Goal: Information Seeking & Learning: Learn about a topic

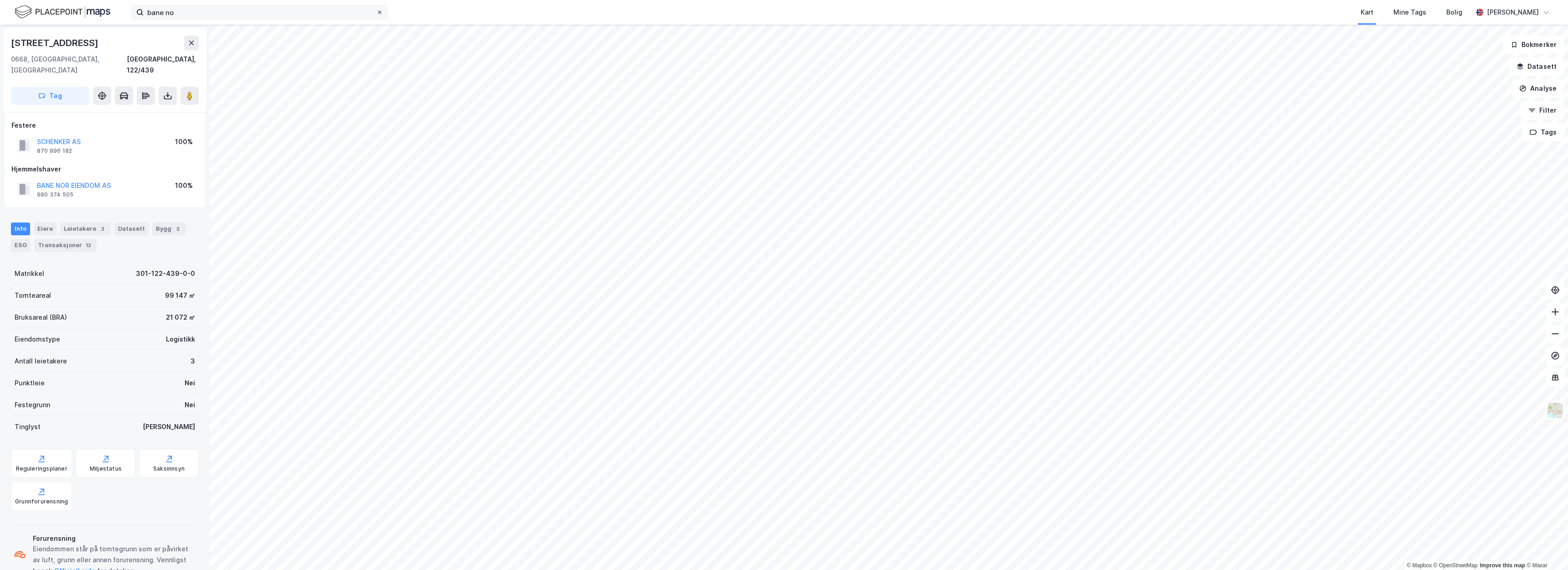
click at [379, 12] on icon at bounding box center [380, 12] width 4 height 4
click at [376, 12] on input "bane no" at bounding box center [260, 12] width 233 height 13
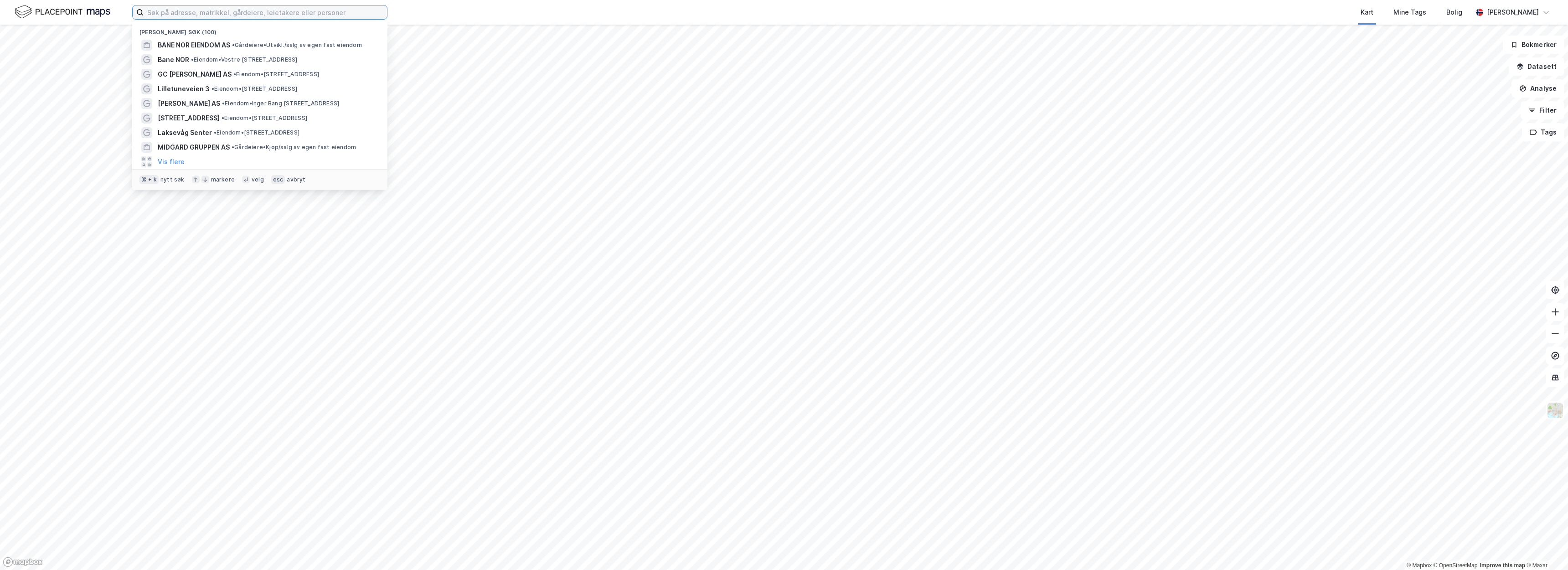
click at [355, 10] on input at bounding box center [265, 12] width 243 height 13
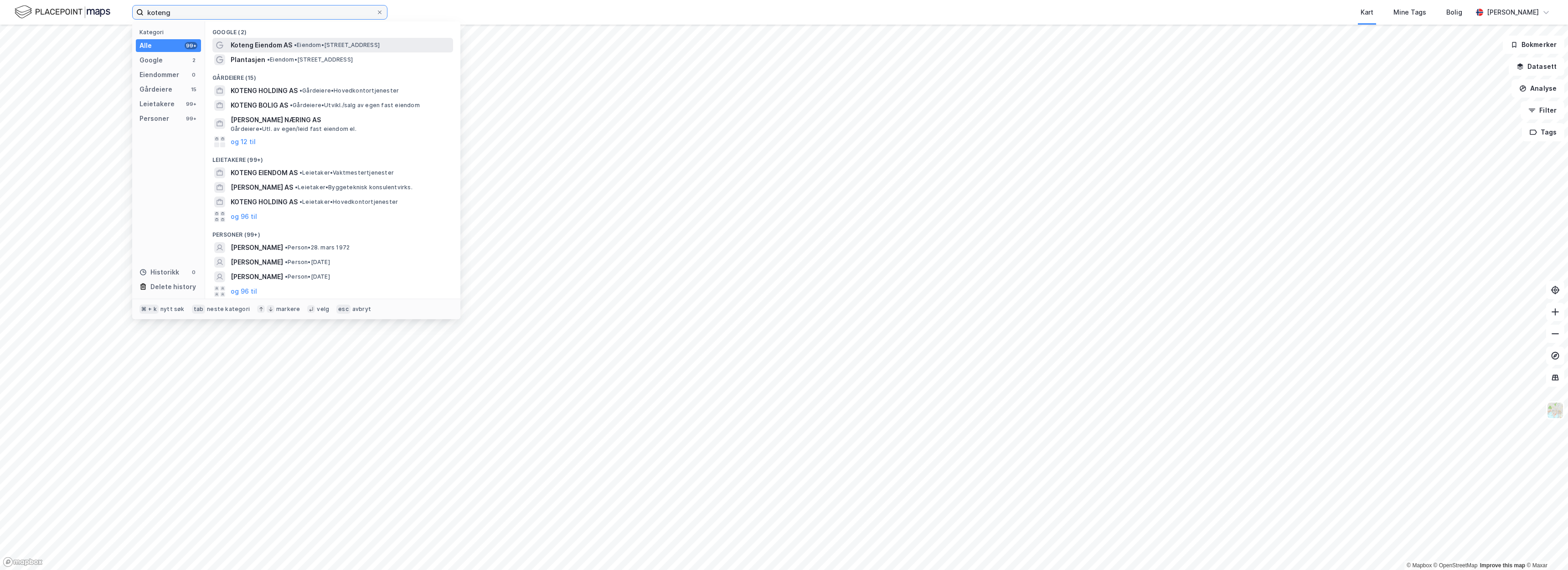
type input "koteng"
click at [369, 43] on span "• Eiendom • [STREET_ADDRESS]" at bounding box center [337, 45] width 86 height 7
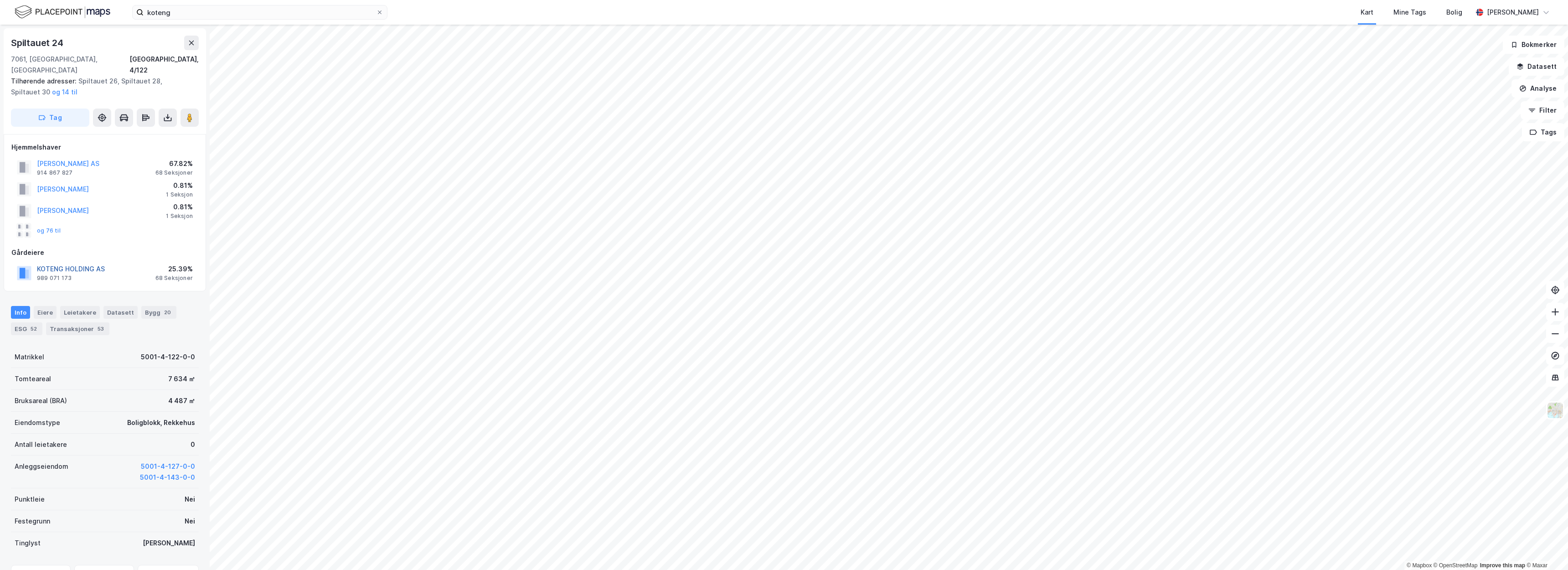
click at [0, 0] on button "KOTENG HOLDING AS" at bounding box center [0, 0] width 0 height 0
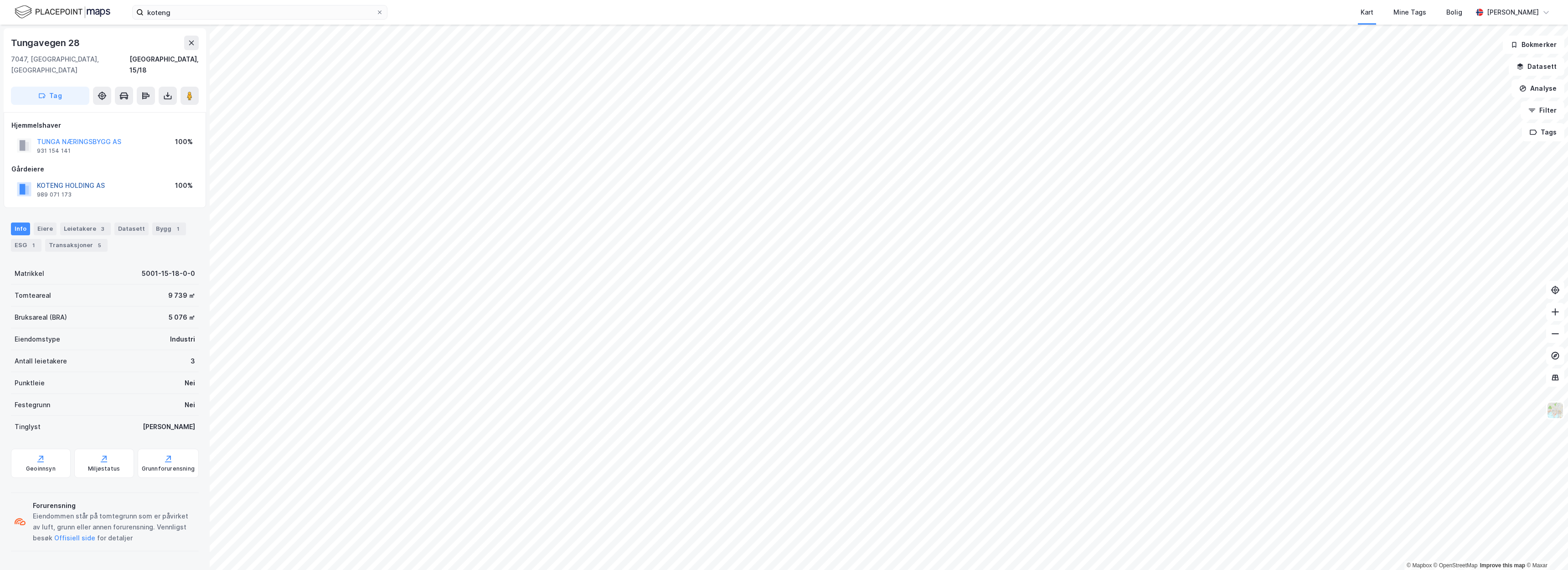
click at [0, 0] on button "KOTENG HOLDING AS" at bounding box center [0, 0] width 0 height 0
